Goal: Check status: Check status

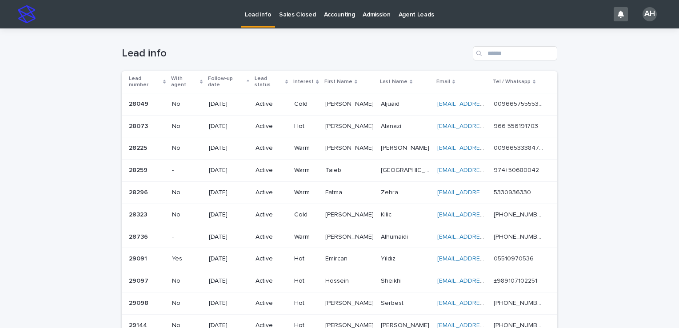
click at [626, 160] on div "Loading... Saving… Loading... Saving… Lead info Lead number With agent Follow-u…" at bounding box center [339, 319] width 679 height 583
click at [486, 52] on input "Search" at bounding box center [515, 53] width 84 height 14
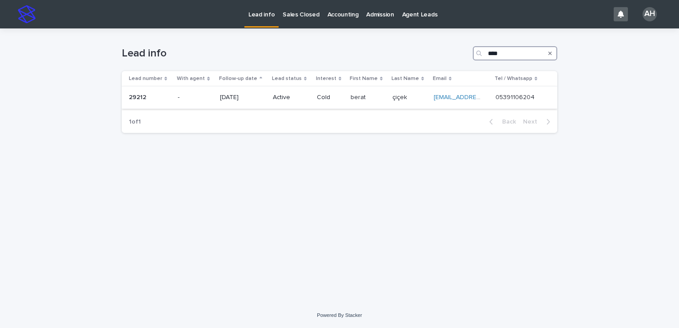
type input "****"
click at [521, 96] on p "05391106204" at bounding box center [515, 96] width 41 height 9
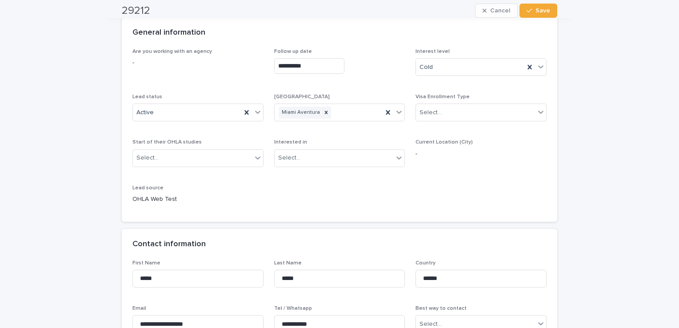
scroll to position [71, 0]
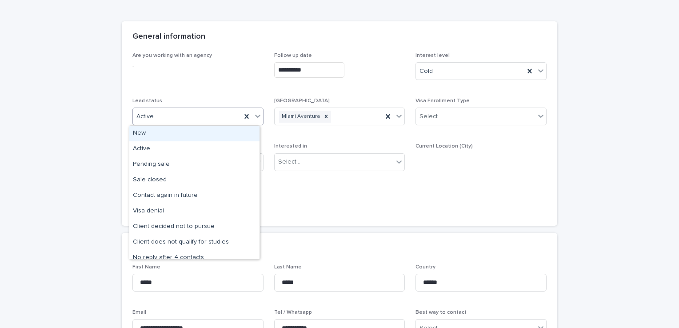
click at [157, 121] on div "Active" at bounding box center [187, 116] width 108 height 15
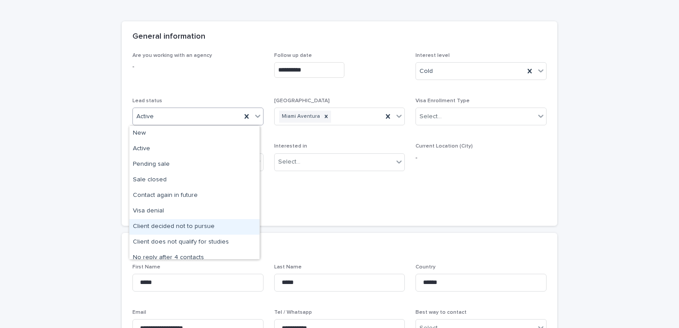
drag, startPoint x: 185, startPoint y: 201, endPoint x: 179, endPoint y: 232, distance: 31.2
click at [179, 232] on div "Client decided not to pursue" at bounding box center [194, 227] width 130 height 16
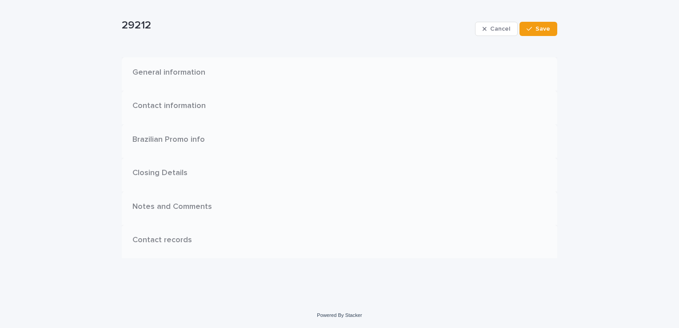
scroll to position [0, 0]
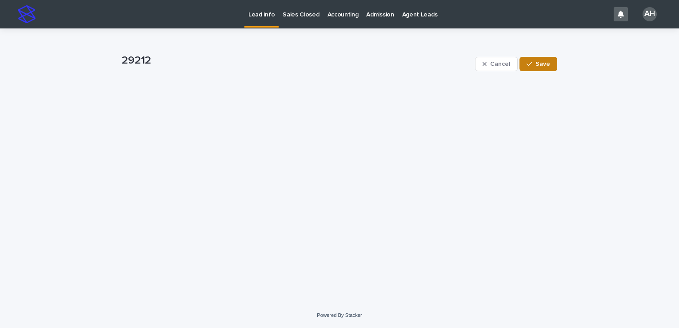
click at [528, 62] on icon "button" at bounding box center [529, 64] width 5 height 6
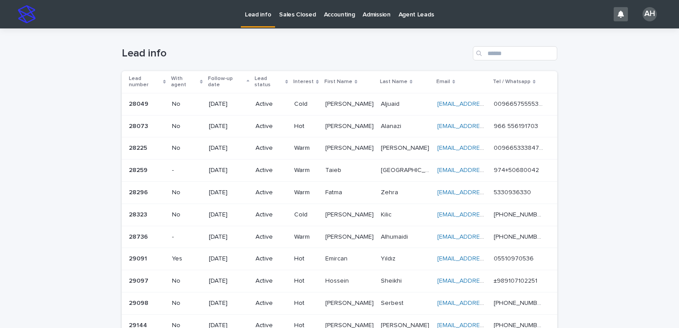
click at [267, 20] on link "Lead info" at bounding box center [258, 13] width 34 height 26
